Goal: Task Accomplishment & Management: Manage account settings

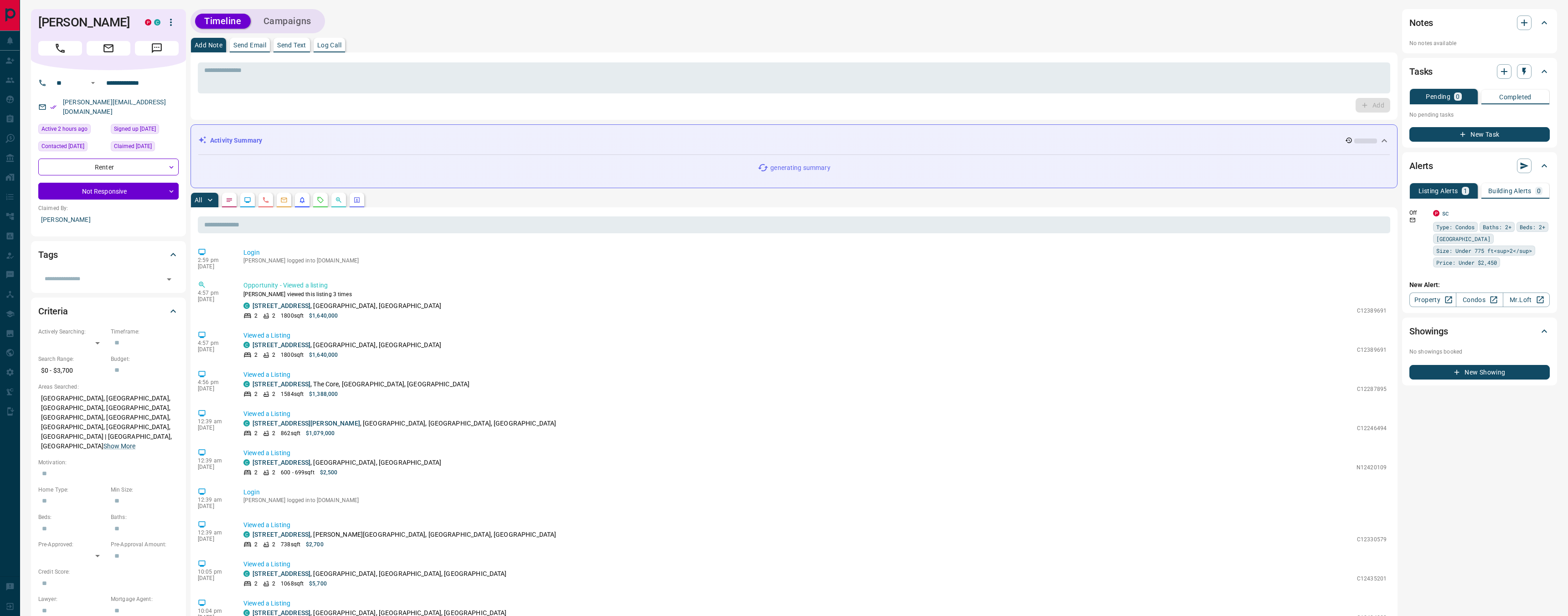
click at [353, 205] on button "button" at bounding box center [357, 200] width 15 height 15
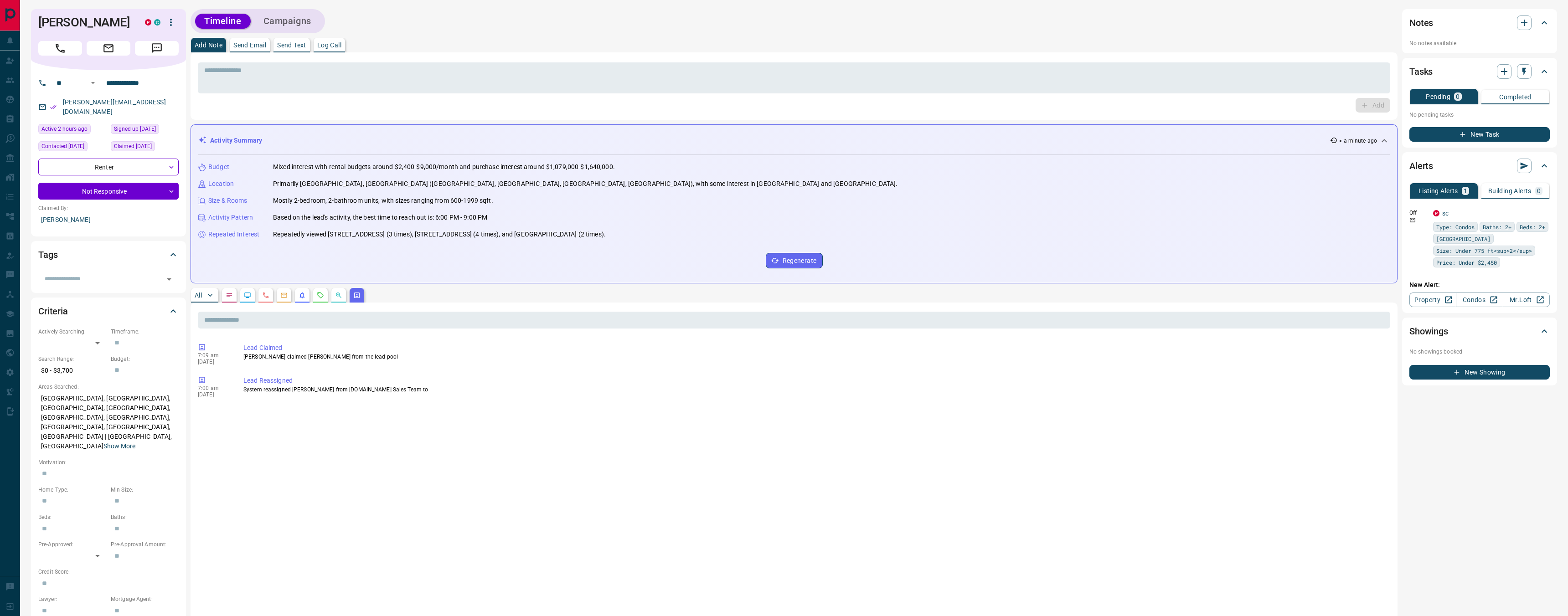
click at [172, 21] on icon "button" at bounding box center [171, 23] width 11 height 11
click at [169, 36] on li "Reassign Lead" at bounding box center [145, 40] width 78 height 13
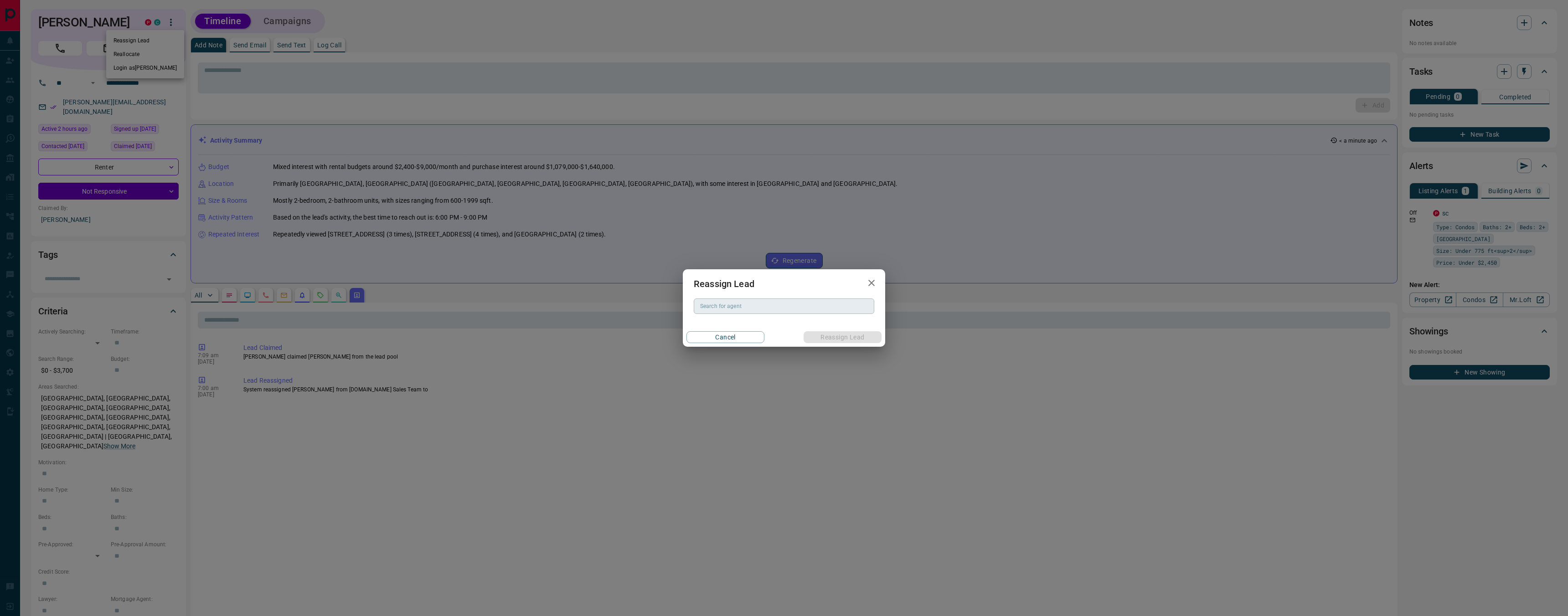
click at [735, 309] on div "Search for agent Search for agent" at bounding box center [784, 306] width 181 height 15
click at [772, 323] on li "[PERSON_NAME]" at bounding box center [784, 324] width 181 height 13
type input "**********"
click at [842, 339] on button "Reassign Lead" at bounding box center [842, 337] width 78 height 12
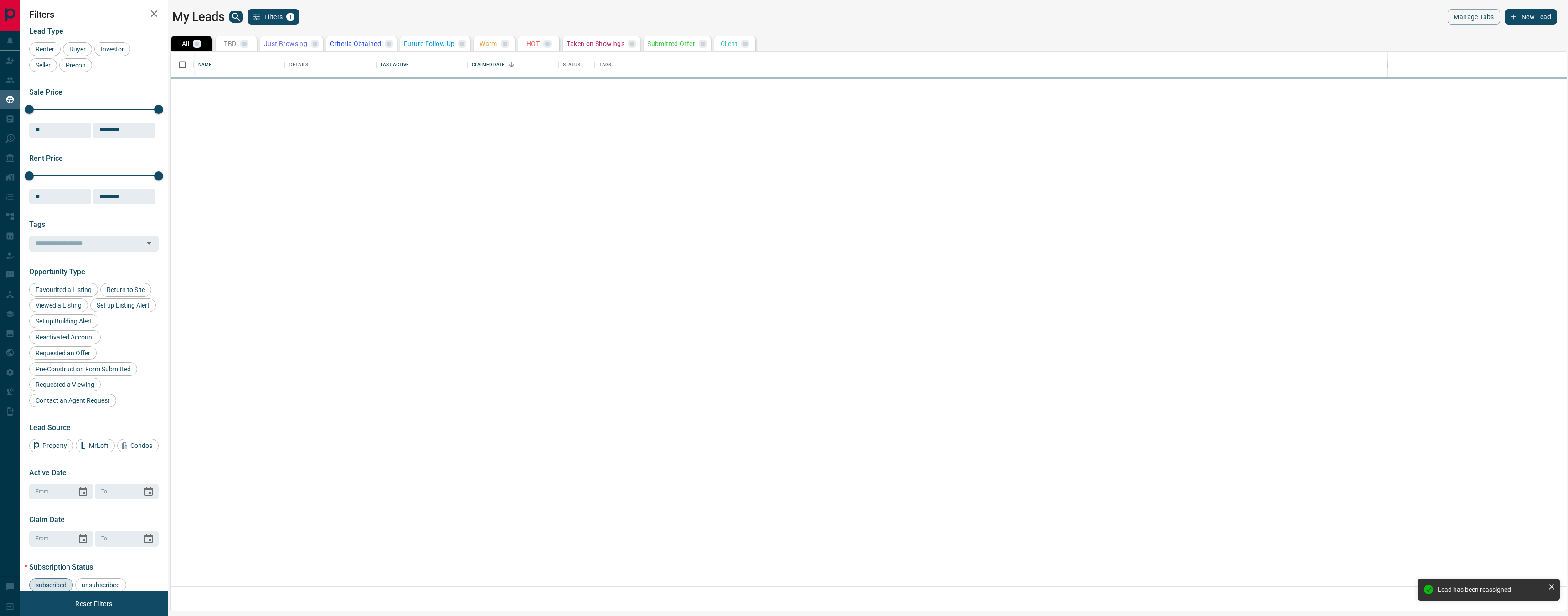
scroll to position [534, 1396]
